Goal: Transaction & Acquisition: Subscribe to service/newsletter

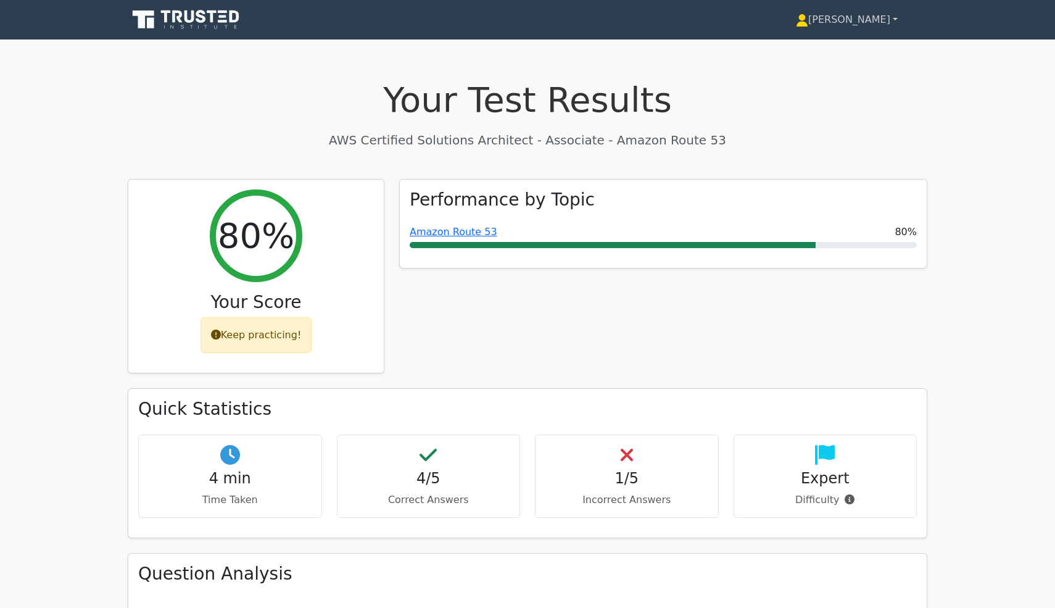
click at [871, 14] on link "[PERSON_NAME]" at bounding box center [846, 19] width 161 height 25
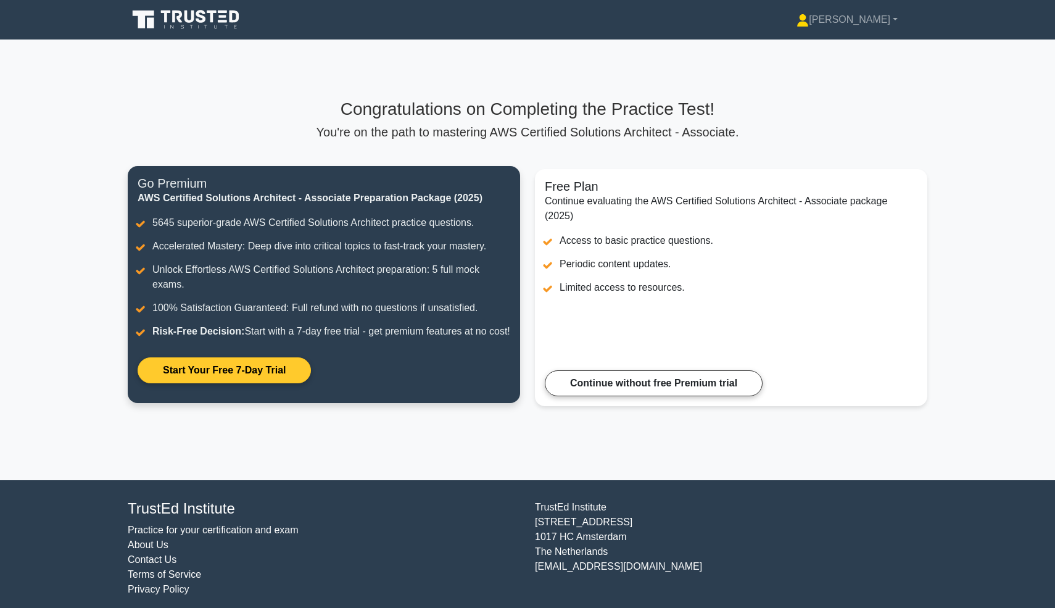
click at [254, 383] on link "Start Your Free 7-Day Trial" at bounding box center [224, 370] width 173 height 26
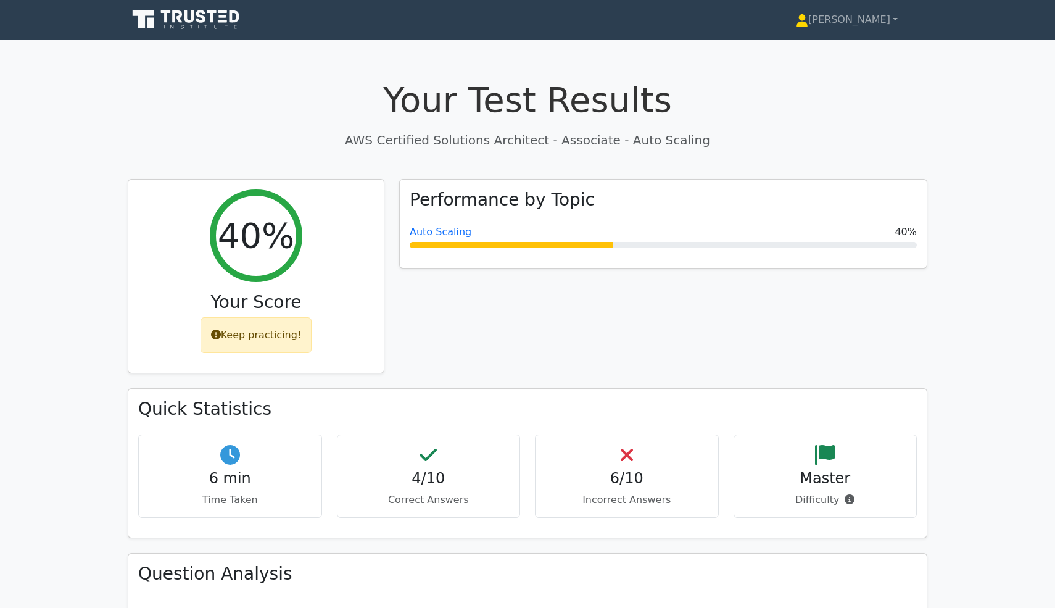
click at [138, 16] on icon at bounding box center [144, 19] width 22 height 18
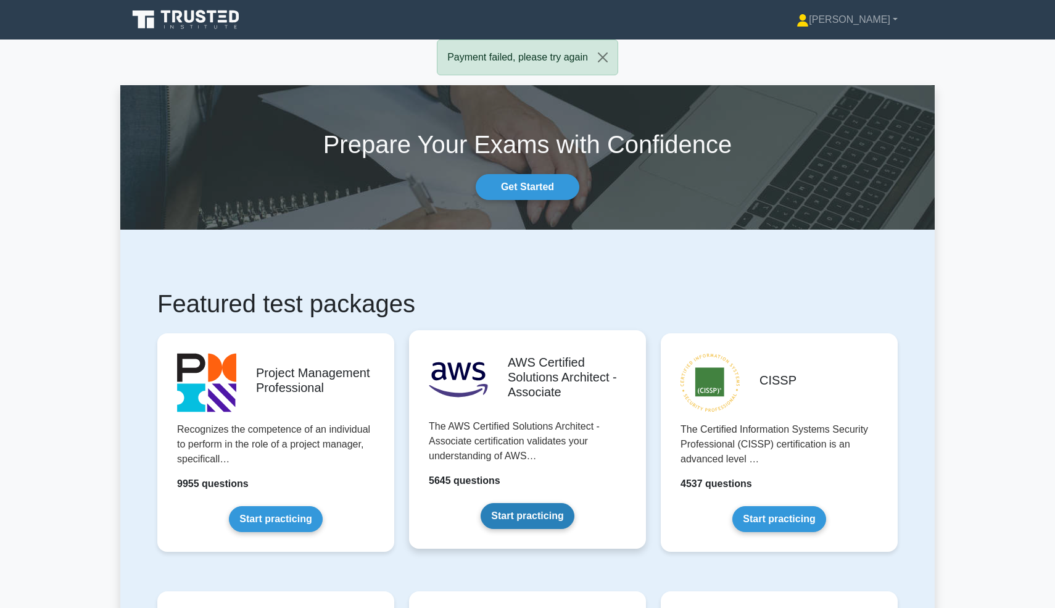
click at [524, 517] on link "Start practicing" at bounding box center [527, 516] width 93 height 26
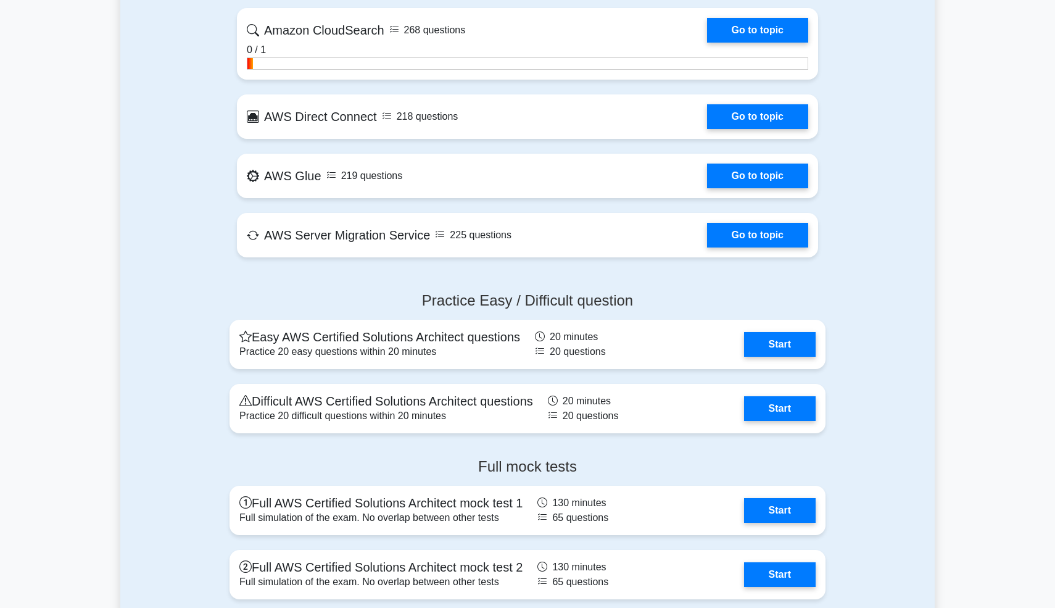
scroll to position [2618, 0]
